Goal: Find specific page/section: Find specific page/section

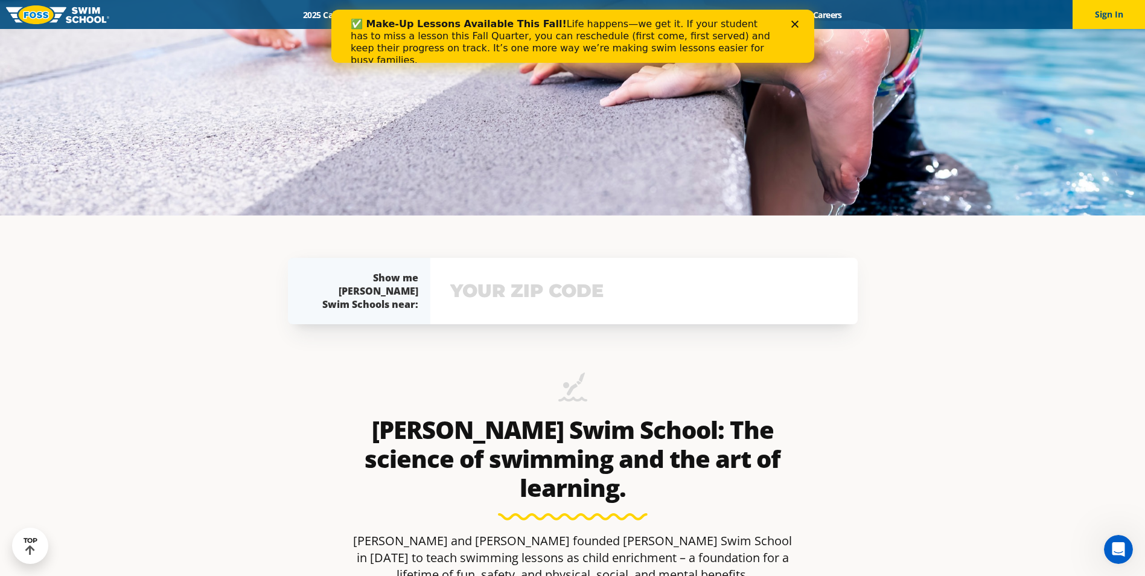
scroll to position [302, 0]
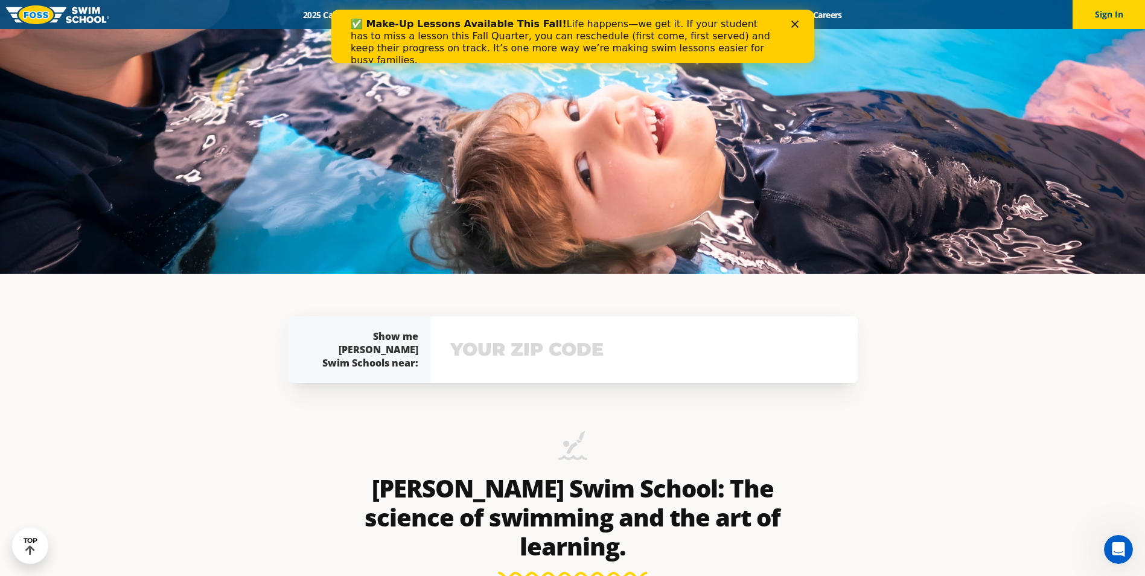
click at [795, 22] on icon "Close" at bounding box center [793, 24] width 7 height 7
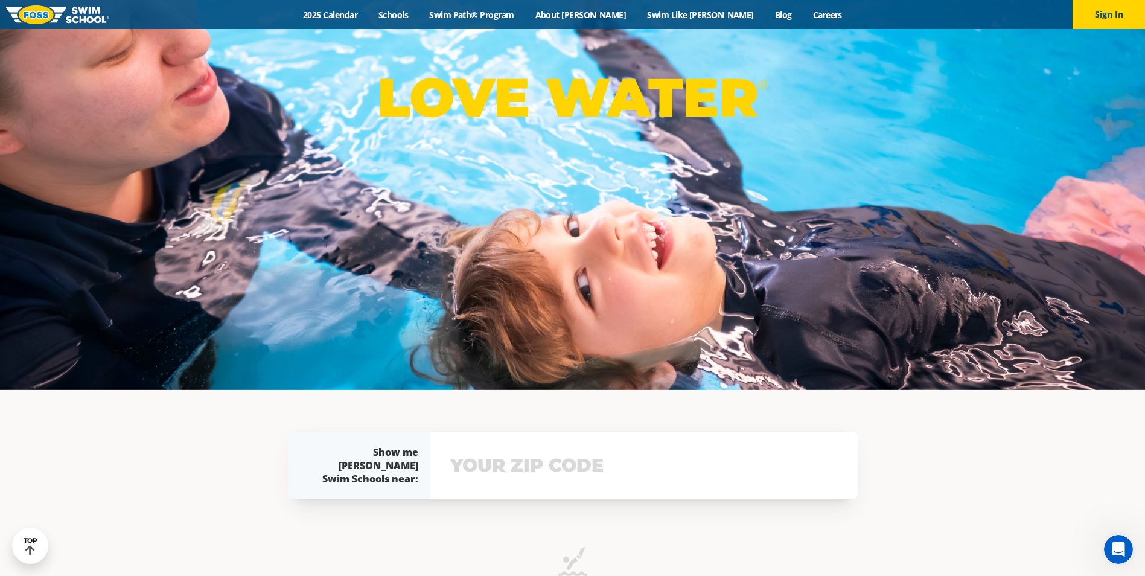
scroll to position [0, 0]
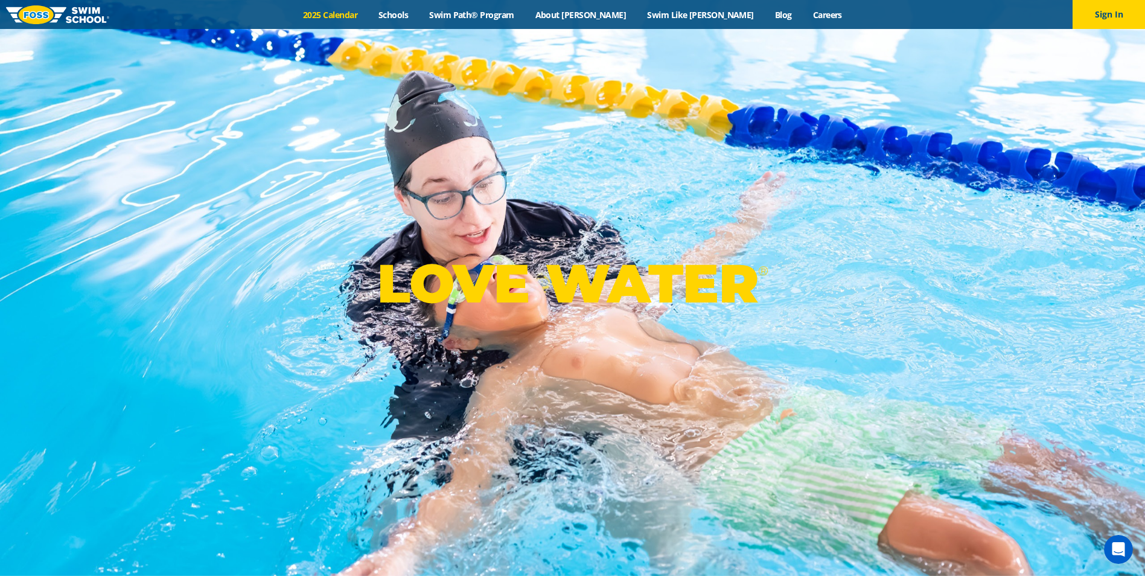
click at [368, 12] on link "2025 Calendar" at bounding box center [330, 14] width 75 height 11
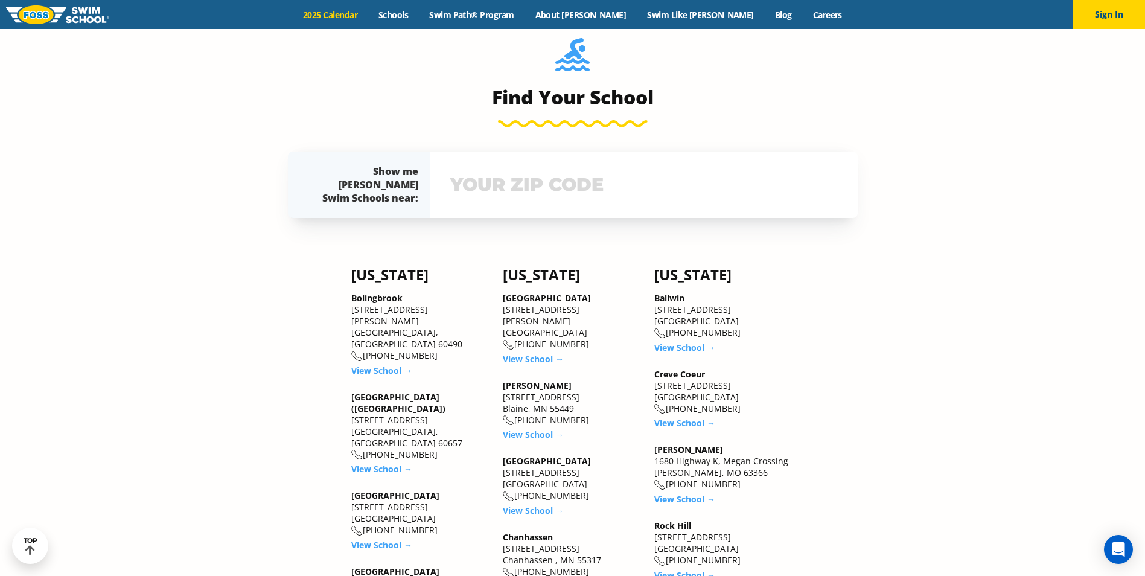
scroll to position [965, 0]
click at [534, 354] on link "View School →" at bounding box center [533, 359] width 61 height 11
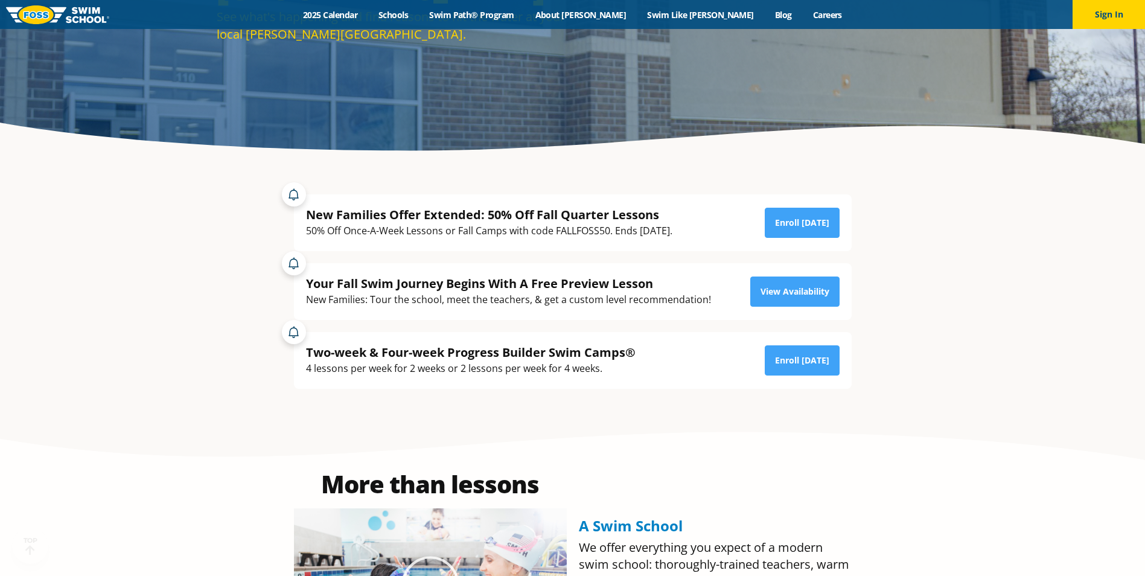
scroll to position [241, 0]
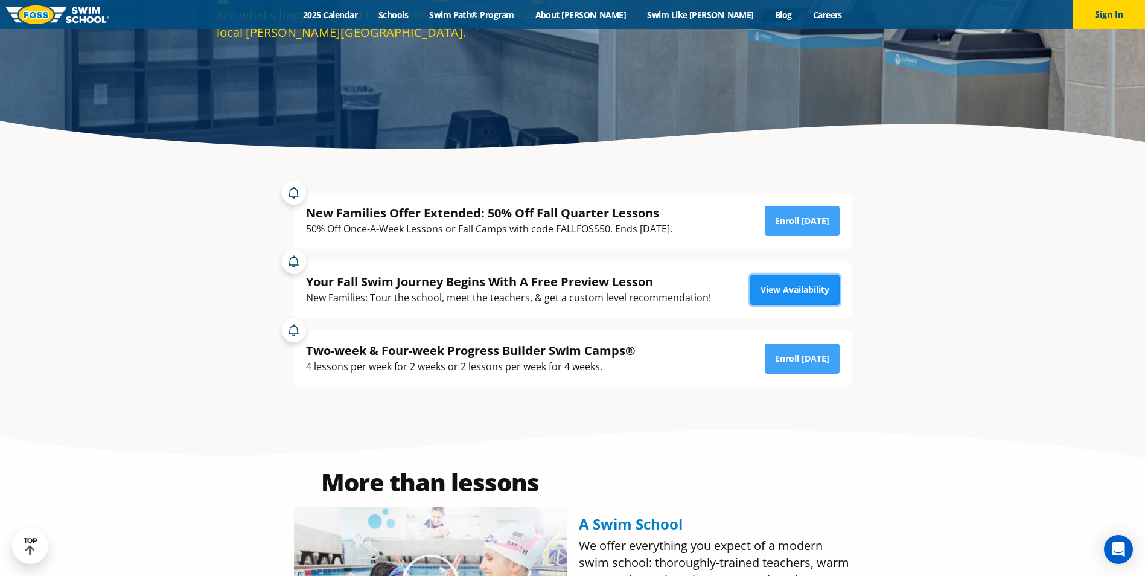
click at [793, 290] on link "View Availability" at bounding box center [794, 290] width 89 height 30
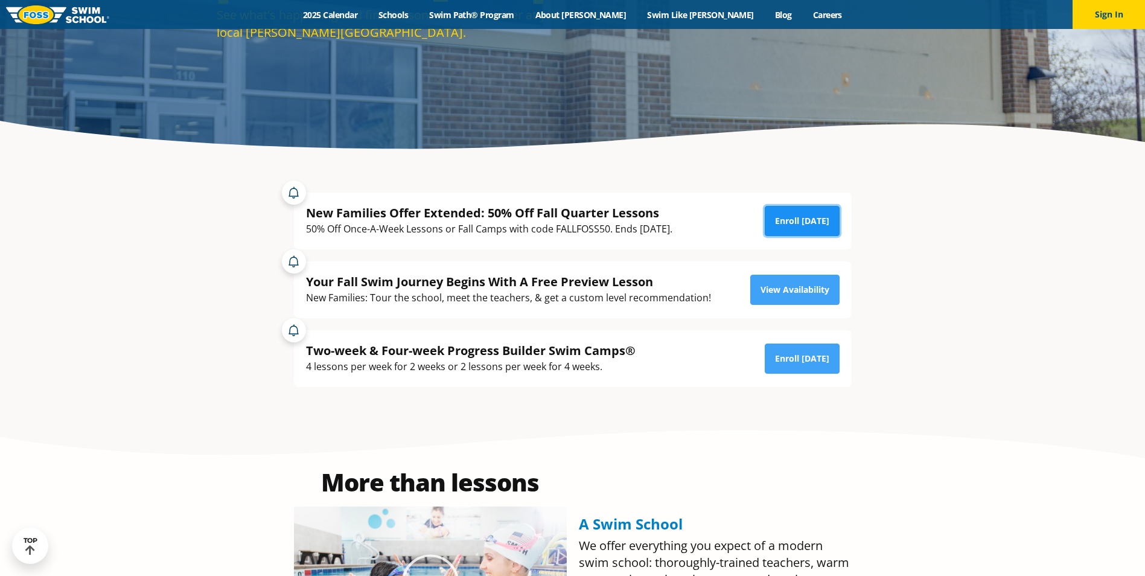
click at [802, 214] on link "Enroll [DATE]" at bounding box center [801, 221] width 75 height 30
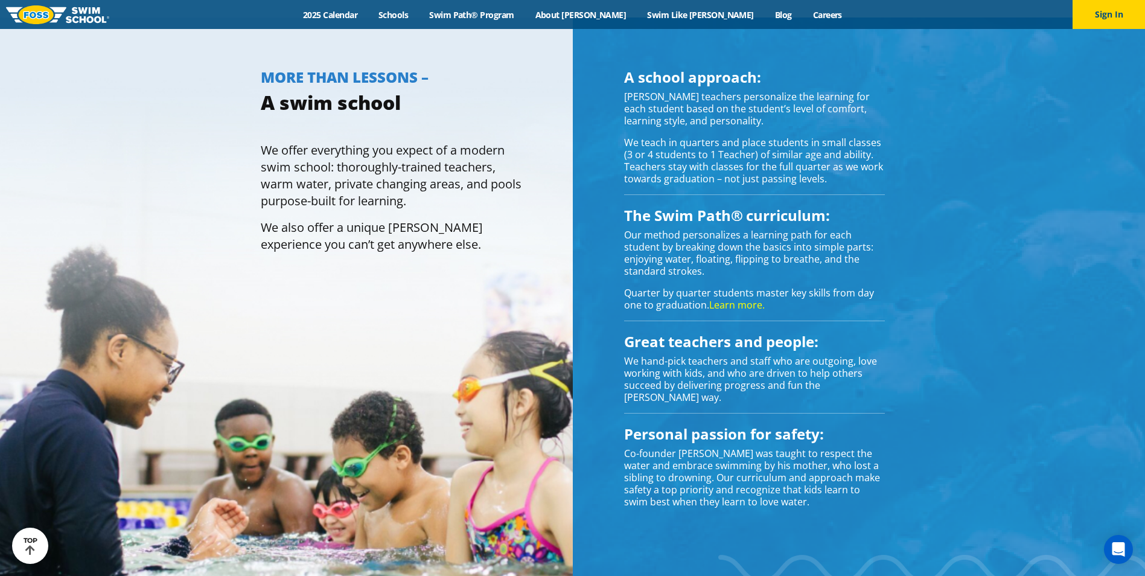
scroll to position [845, 0]
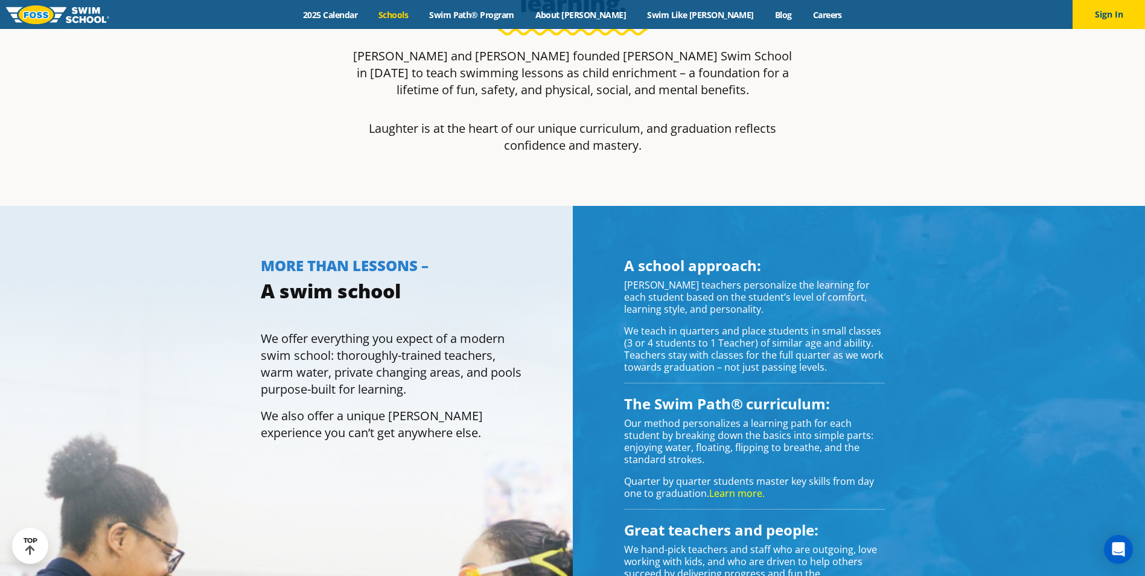
click at [419, 14] on link "Schools" at bounding box center [393, 14] width 51 height 11
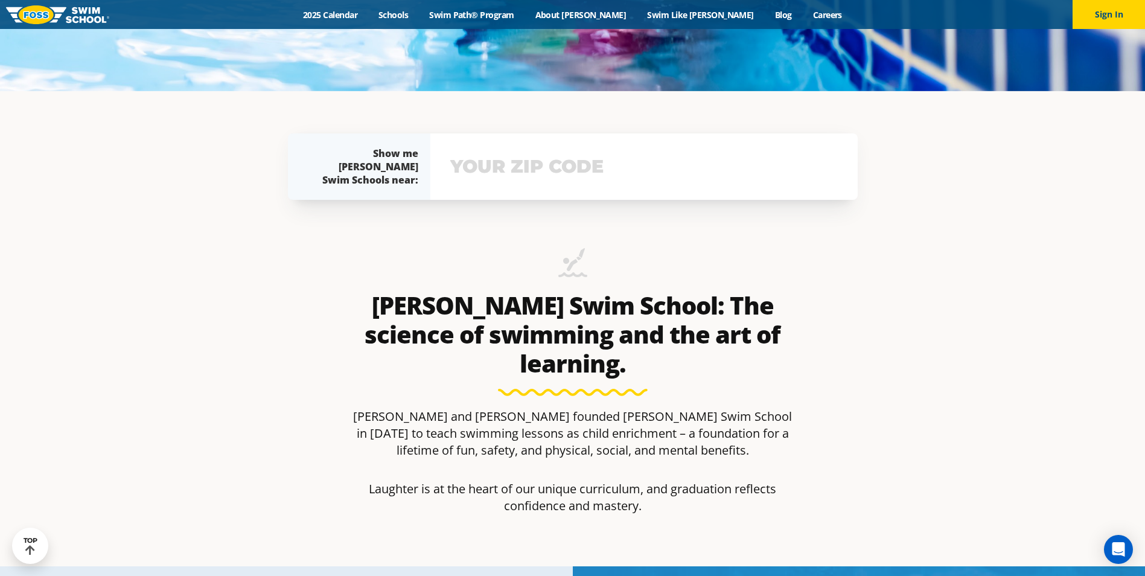
click at [551, 165] on input "text" at bounding box center [643, 166] width 393 height 35
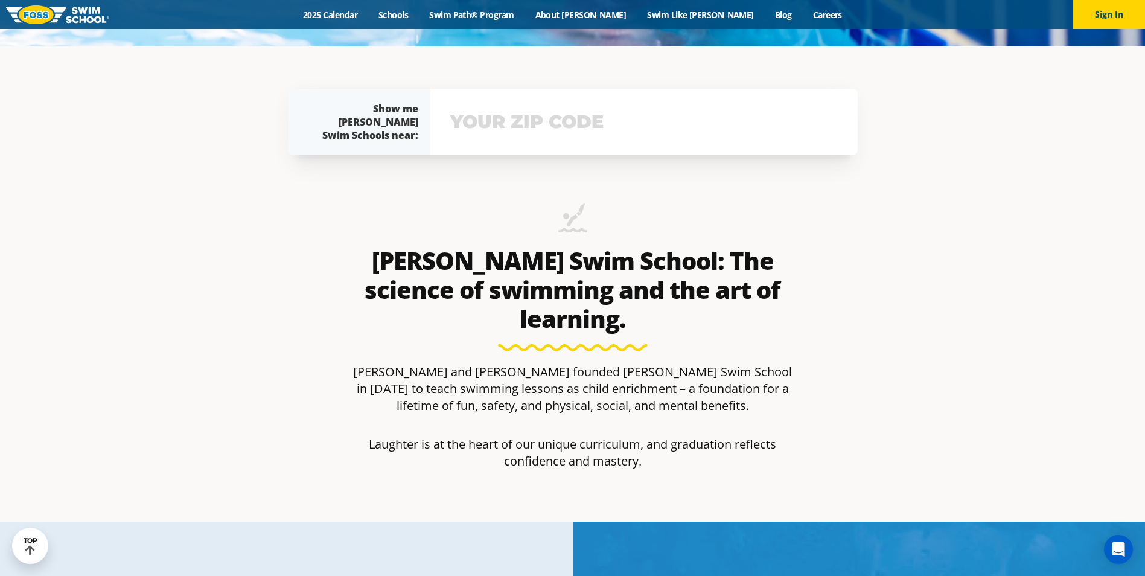
scroll to position [557, 0]
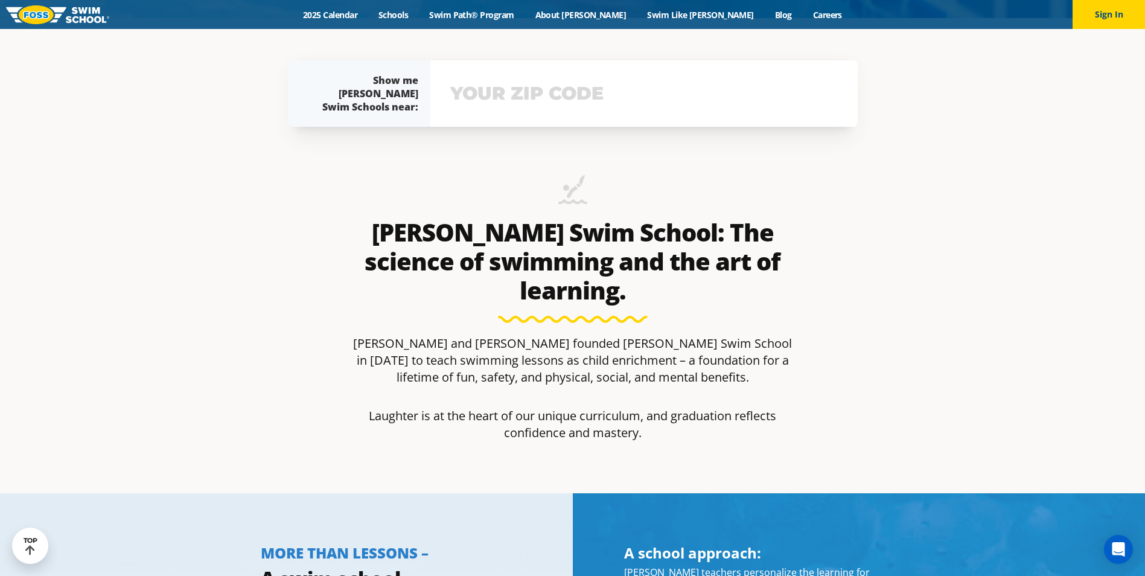
type input "2"
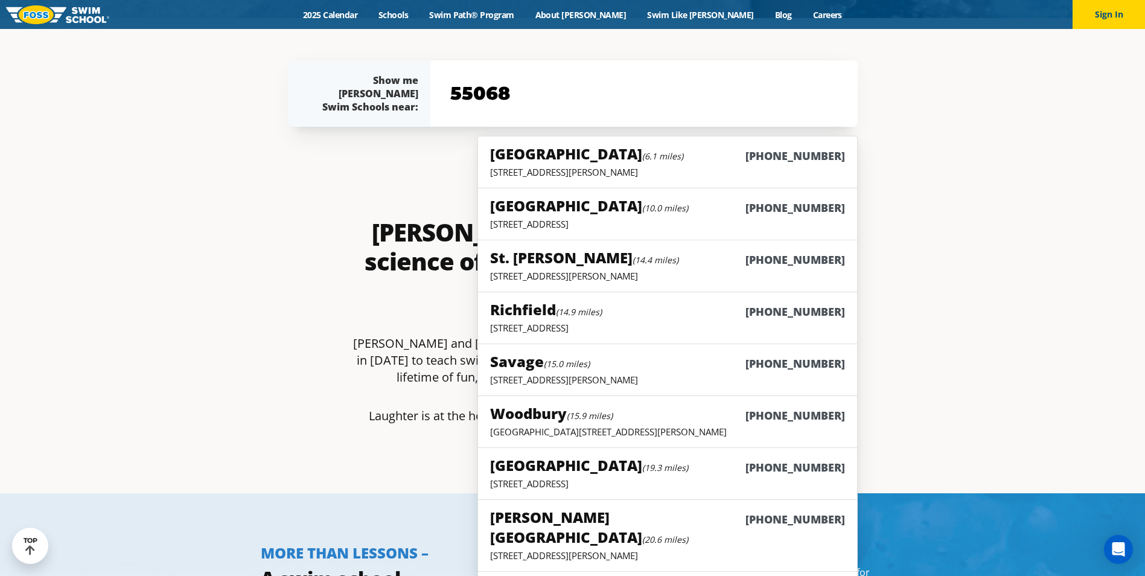
type input "55068"
click at [556, 164] on div "Apple Valley (6.1 miles) (952) 444-9878" at bounding box center [667, 155] width 354 height 22
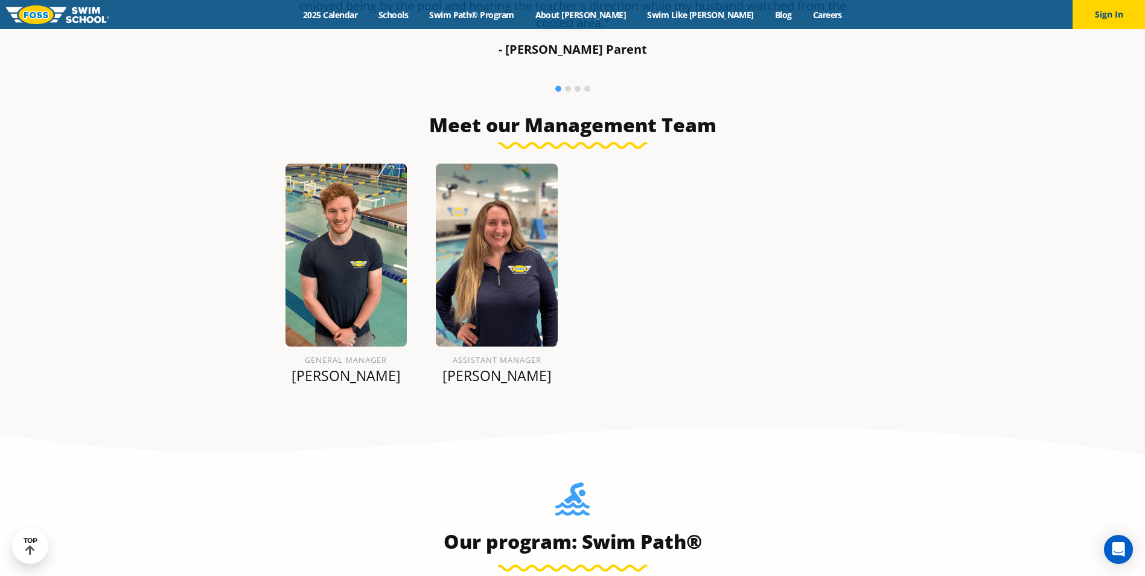
scroll to position [1146, 0]
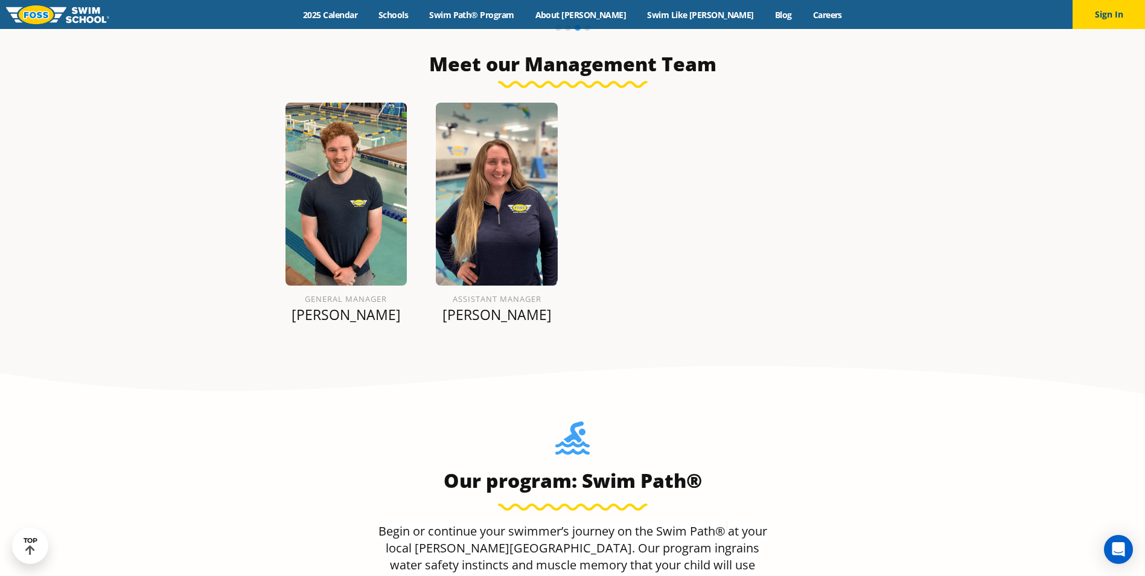
click at [722, 264] on div "General Manager Joseph B. Assistant Manager Heidi M." at bounding box center [572, 217] width 603 height 259
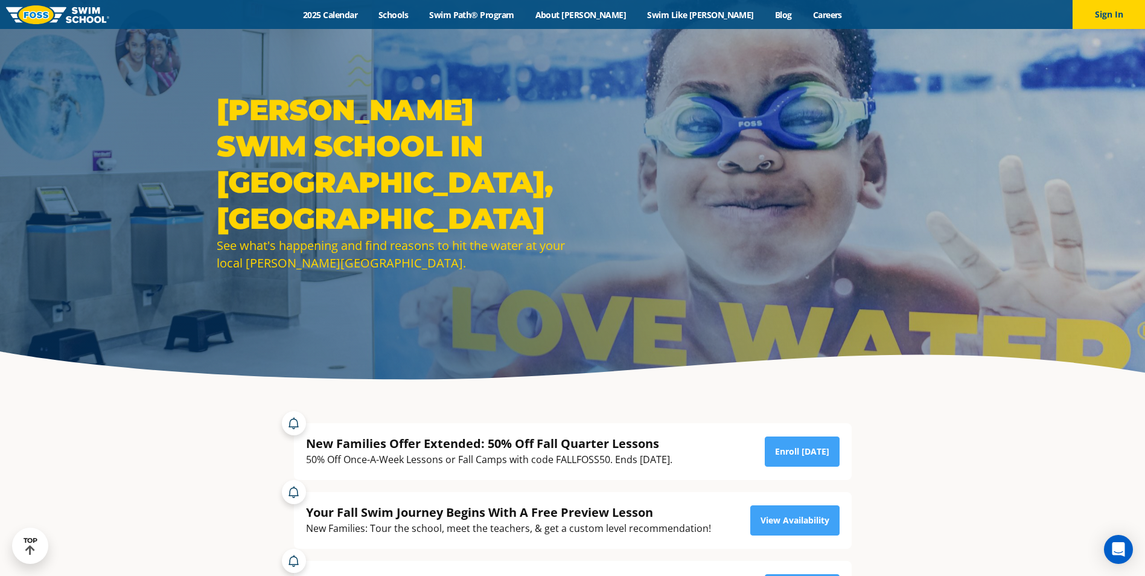
scroll to position [0, 0]
